Goal: Task Accomplishment & Management: Use online tool/utility

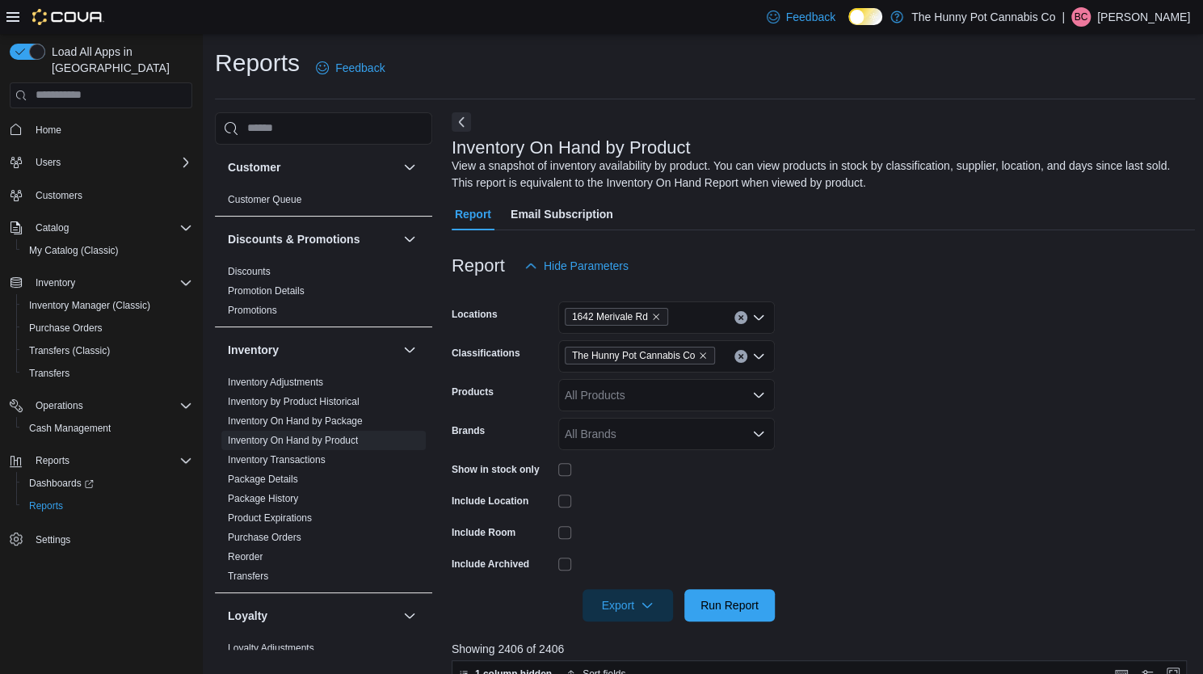
click at [752, 582] on div at bounding box center [823, 582] width 743 height 13
click at [750, 587] on div at bounding box center [823, 582] width 743 height 13
click at [747, 596] on span "Run Report" at bounding box center [729, 604] width 71 height 32
click at [643, 618] on span "Export" at bounding box center [627, 604] width 71 height 32
click at [648, 494] on button "Export to Excel" at bounding box center [630, 508] width 92 height 32
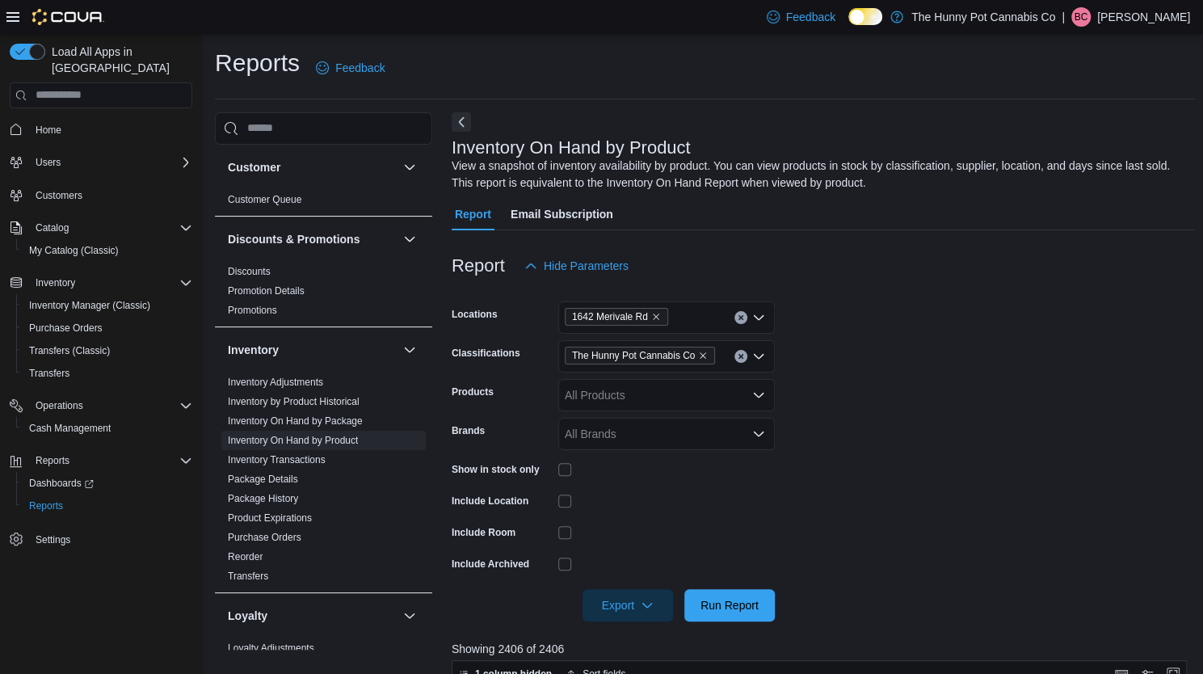
click at [738, 622] on div at bounding box center [823, 630] width 743 height 19
click at [739, 608] on span "Run Report" at bounding box center [730, 604] width 58 height 16
click at [633, 596] on span "Export" at bounding box center [627, 604] width 71 height 32
click at [621, 502] on span "Export to Excel" at bounding box center [630, 508] width 73 height 13
click at [652, 605] on icon "button" at bounding box center [647, 604] width 13 height 13
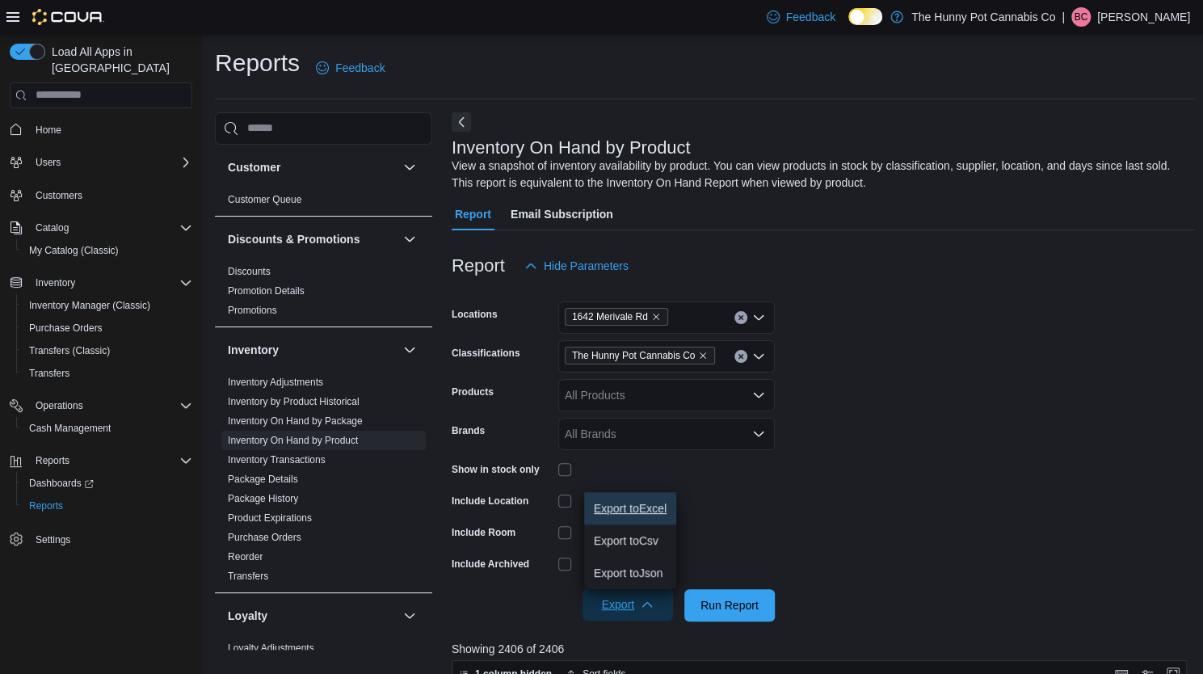
click at [656, 499] on button "Export to Excel" at bounding box center [630, 508] width 92 height 32
